Goal: Task Accomplishment & Management: Use online tool/utility

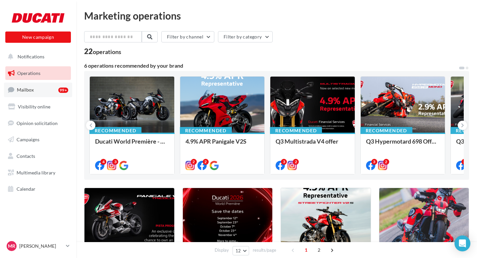
click at [46, 92] on link "Mailbox 99+" at bounding box center [38, 90] width 68 height 14
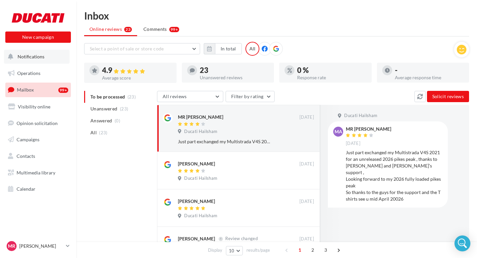
click at [49, 57] on button "Notifications" at bounding box center [37, 57] width 66 height 14
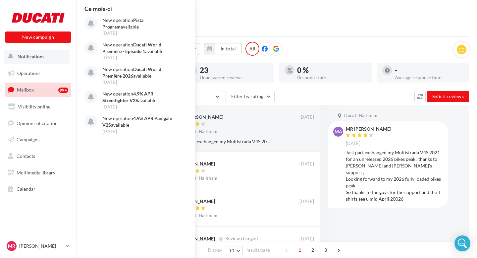
click at [42, 58] on span "Notifications" at bounding box center [31, 57] width 27 height 6
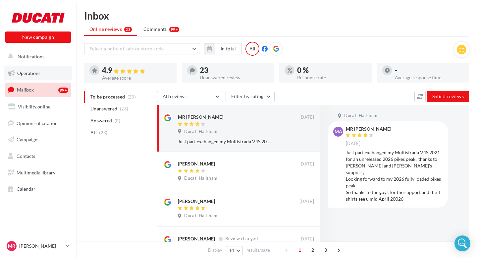
click at [41, 74] on link "Operations" at bounding box center [38, 73] width 68 height 14
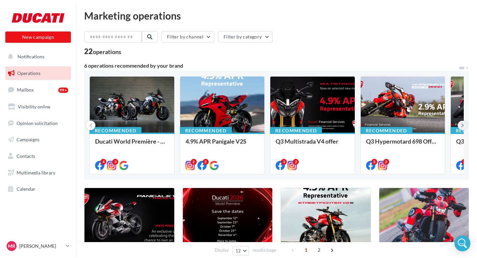
click at [462, 124] on icon at bounding box center [462, 125] width 3 height 7
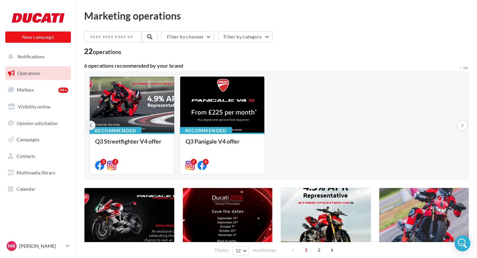
click at [91, 127] on icon at bounding box center [90, 125] width 3 height 7
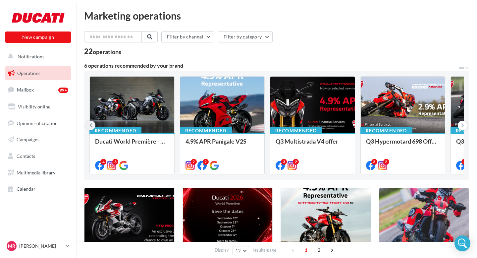
click at [91, 125] on icon at bounding box center [90, 125] width 3 height 7
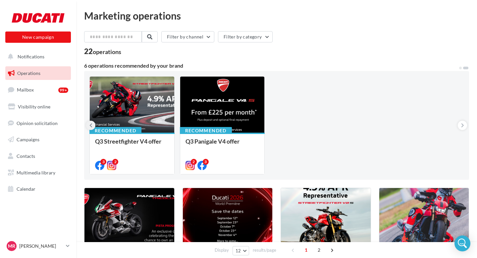
click at [91, 125] on icon at bounding box center [90, 125] width 3 height 7
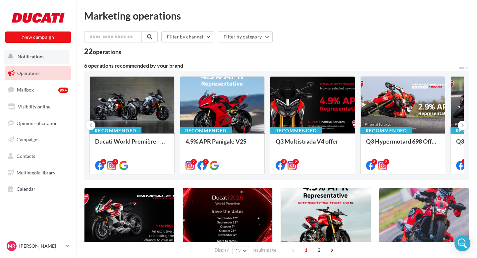
click at [34, 55] on span "Notifications" at bounding box center [31, 57] width 27 height 6
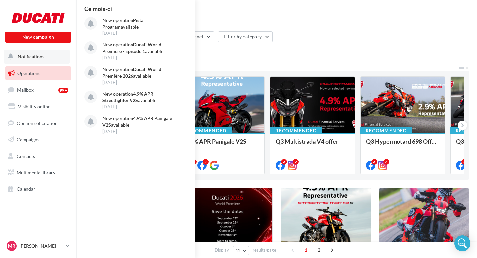
click at [39, 61] on button "Notifications Ce mois-ci New operation Pista Program available 12 Sep New opera…" at bounding box center [37, 57] width 66 height 14
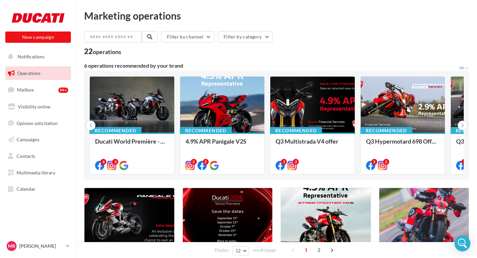
click at [40, 77] on link "Operations" at bounding box center [38, 73] width 68 height 14
click at [462, 126] on icon at bounding box center [462, 125] width 3 height 7
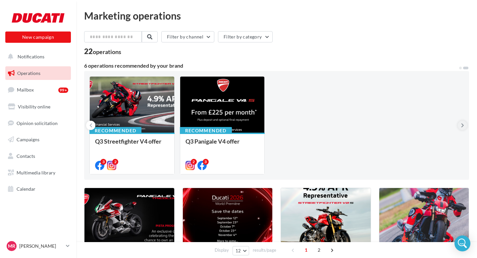
click at [462, 126] on icon at bounding box center [462, 125] width 3 height 7
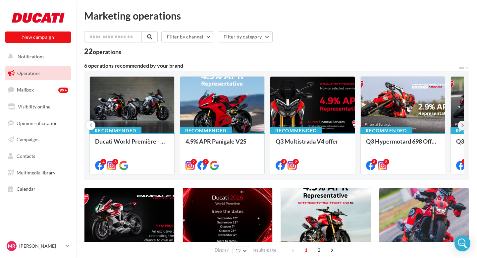
click at [462, 126] on icon at bounding box center [462, 125] width 3 height 7
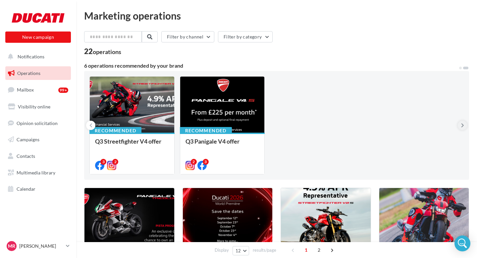
click at [462, 126] on icon at bounding box center [462, 125] width 3 height 7
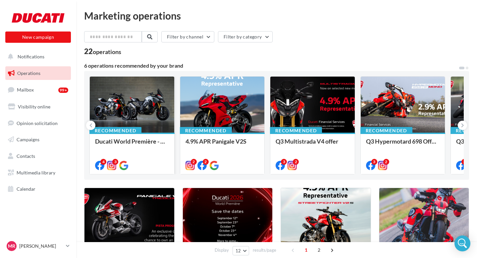
click at [117, 112] on div at bounding box center [132, 105] width 85 height 57
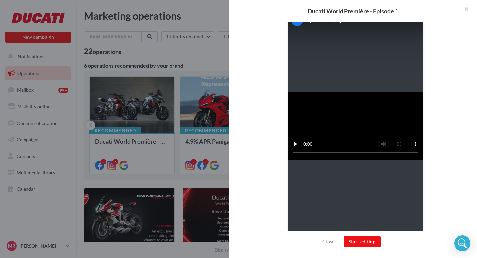
scroll to position [140, 0]
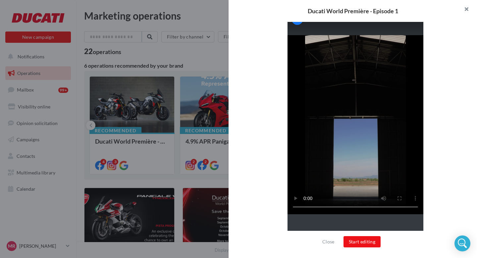
click at [466, 10] on button "button" at bounding box center [464, 10] width 27 height 20
